Goal: Task Accomplishment & Management: Complete application form

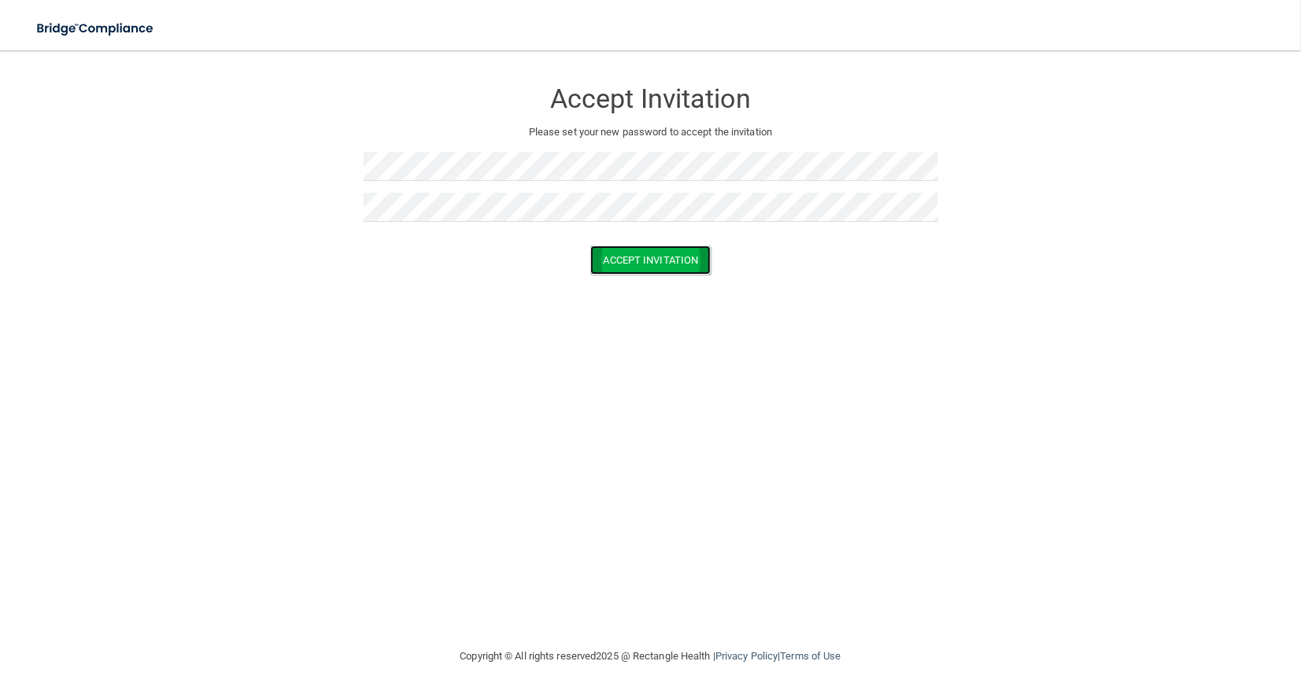
click at [640, 258] on button "Accept Invitation" at bounding box center [650, 260] width 121 height 29
click at [666, 238] on p "Token is invalid or blank." at bounding box center [651, 247] width 575 height 19
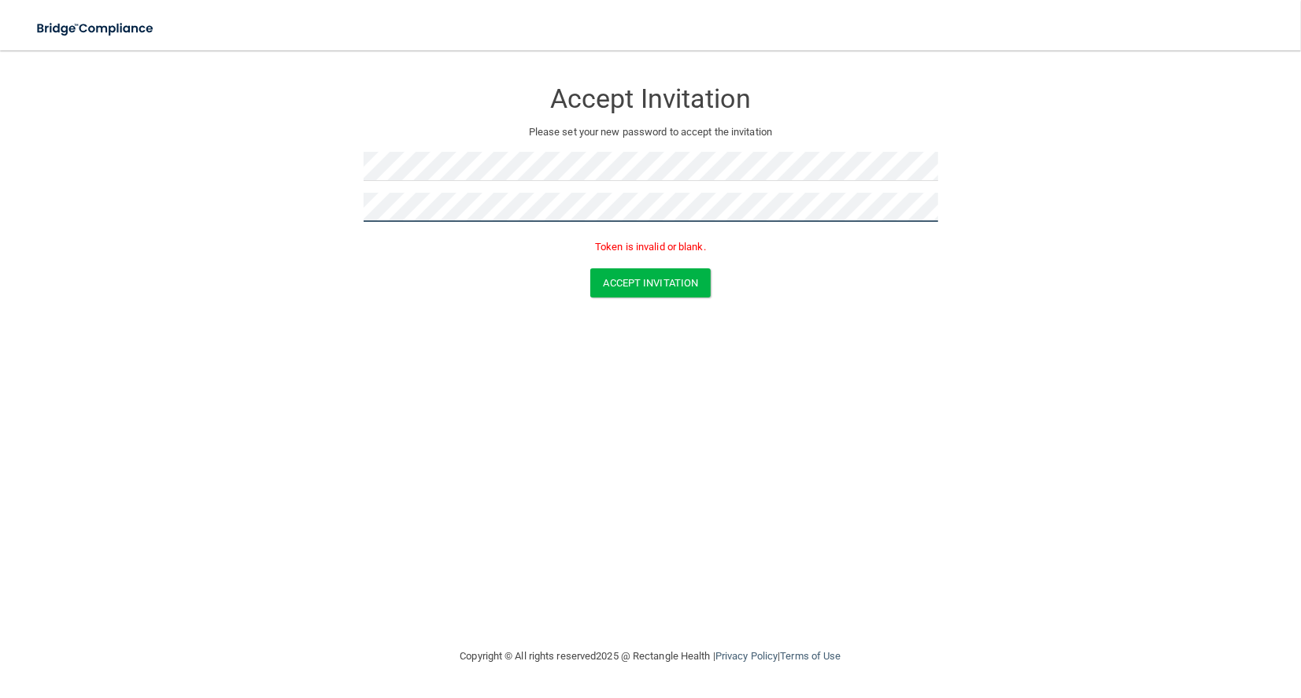
click at [331, 203] on form "Accept Invitation Please set your new password to accept the invitation Token i…" at bounding box center [650, 191] width 1238 height 250
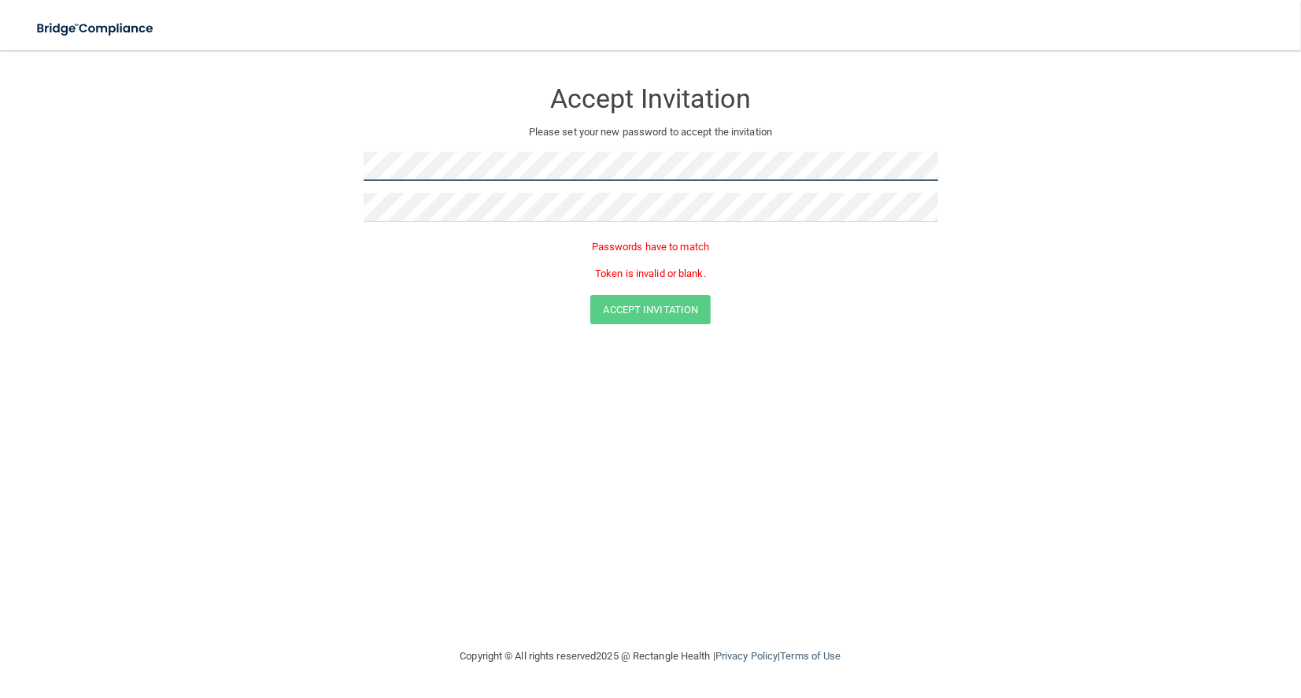
click at [333, 165] on form "Accept Invitation Please set your new password to accept the invitation Passwor…" at bounding box center [650, 204] width 1238 height 277
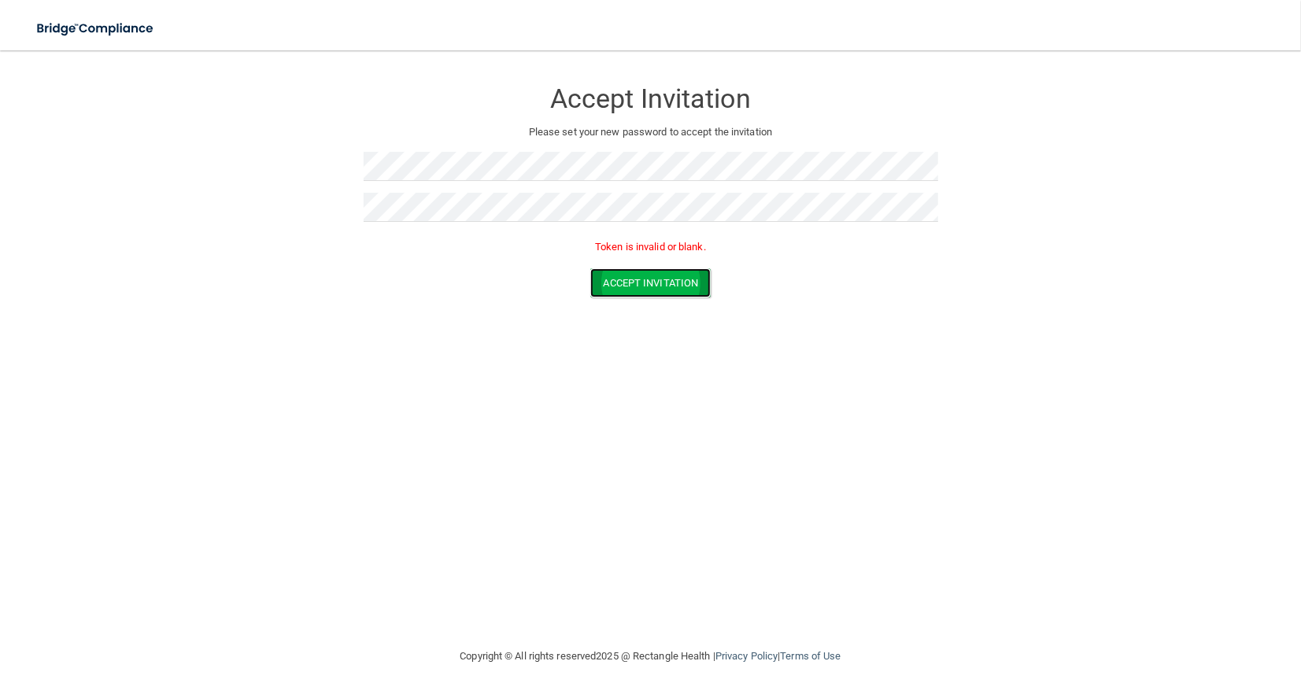
click at [635, 284] on button "Accept Invitation" at bounding box center [650, 282] width 121 height 29
click at [664, 286] on button "Accept Invitation" at bounding box center [650, 282] width 121 height 29
click at [320, 161] on form "Accept Invitation Please set your new password to accept the invitation Token i…" at bounding box center [650, 191] width 1238 height 250
click at [632, 253] on button "Accept Invitation" at bounding box center [650, 260] width 121 height 29
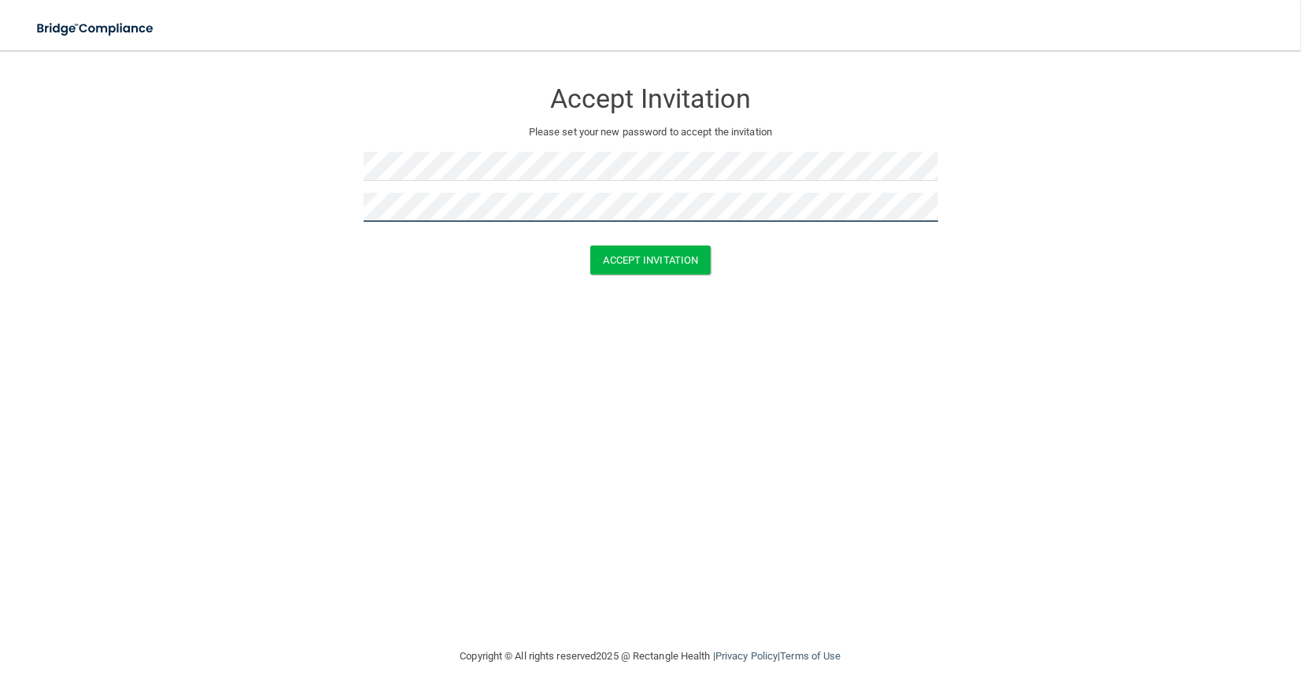
click at [590, 246] on button "Accept Invitation" at bounding box center [650, 260] width 121 height 29
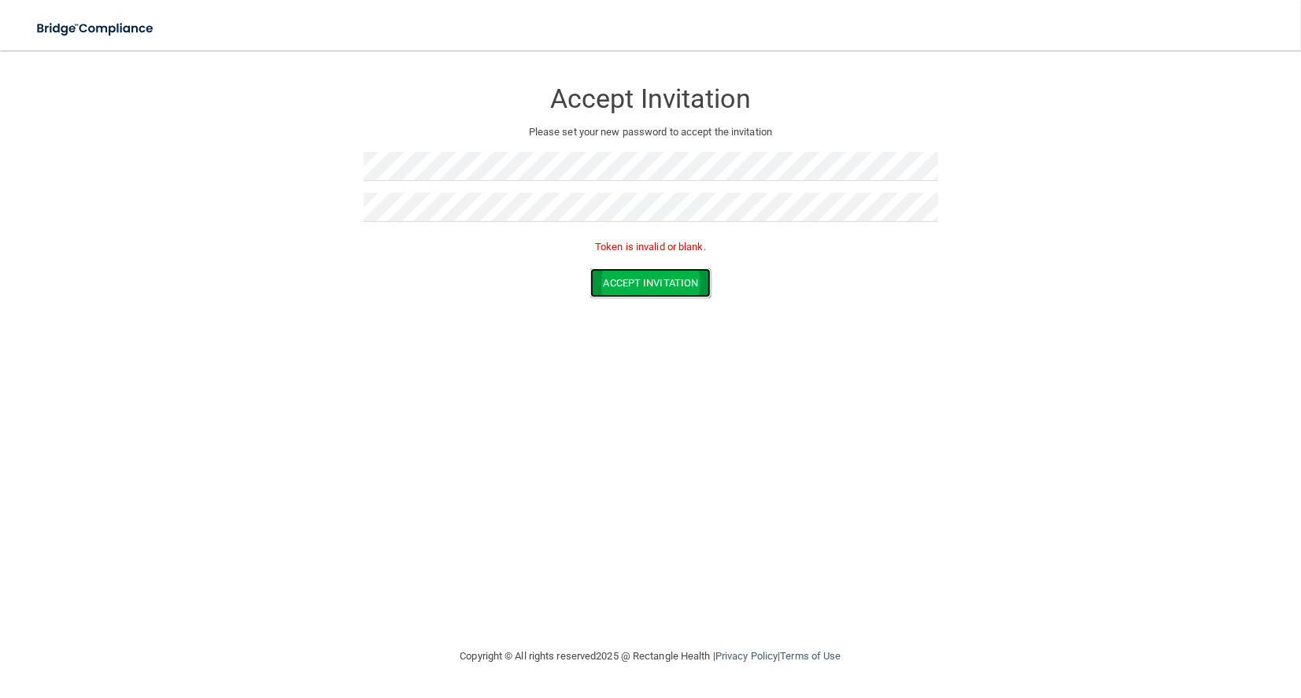
click at [673, 271] on button "Accept Invitation" at bounding box center [650, 282] width 121 height 29
click at [649, 257] on button "Accept Invitation" at bounding box center [650, 260] width 121 height 29
